Goal: Task Accomplishment & Management: Use online tool/utility

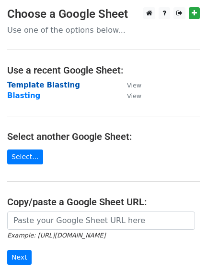
click at [52, 85] on strong "Template Blasting" at bounding box center [43, 85] width 73 height 9
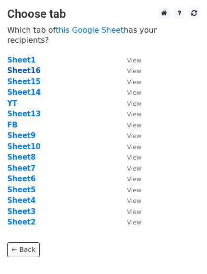
click at [29, 66] on strong "Sheet16" at bounding box center [24, 70] width 34 height 9
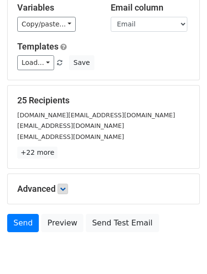
scroll to position [99, 0]
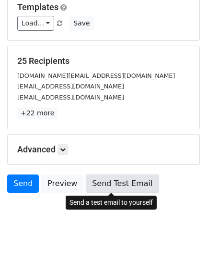
click at [109, 186] on link "Send Test Email" at bounding box center [122, 183] width 73 height 18
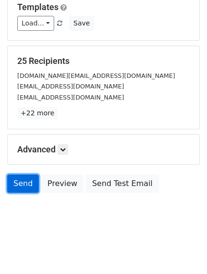
click at [22, 180] on link "Send" at bounding box center [23, 183] width 32 height 18
